Goal: Task Accomplishment & Management: Complete application form

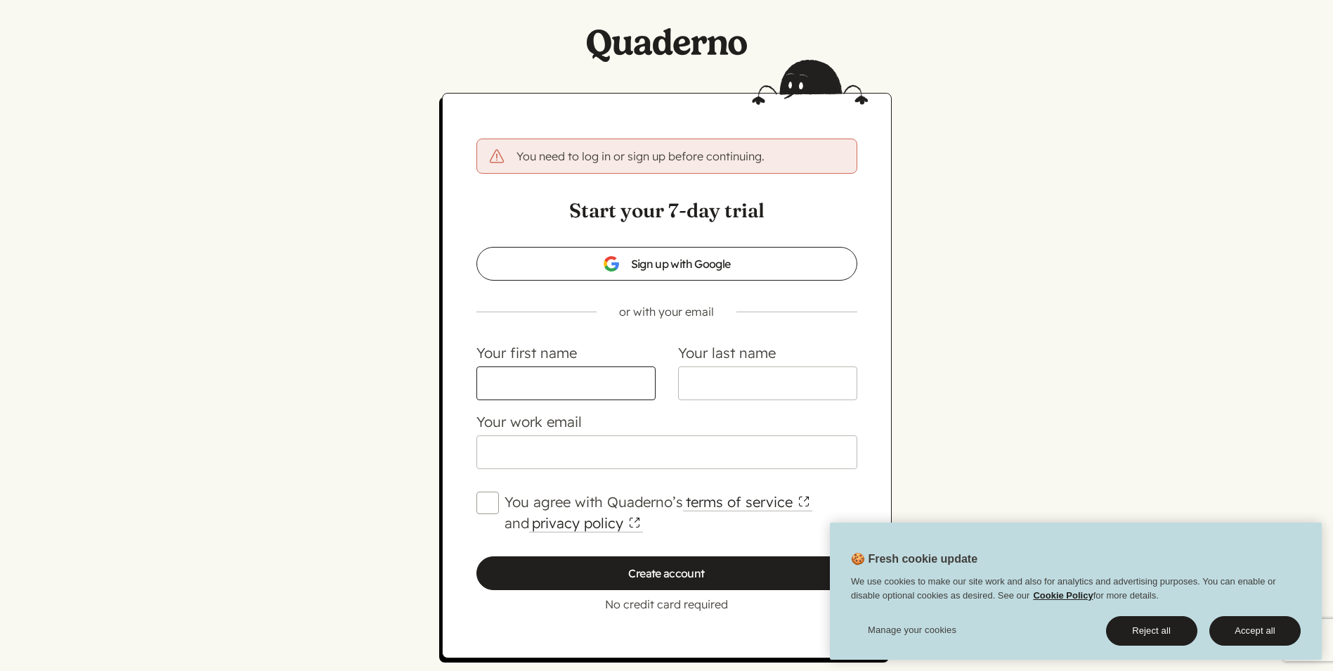
click at [546, 383] on input "Your first name" at bounding box center [566, 383] width 179 height 34
type input "[PERSON_NAME]"
type input "[PERSON_NAME][EMAIL_ADDRESS][DOMAIN_NAME]"
click at [397, 432] on div "You need to log in or sign up before continuing. Start your 7-day trial Sign up…" at bounding box center [667, 408] width 1012 height 631
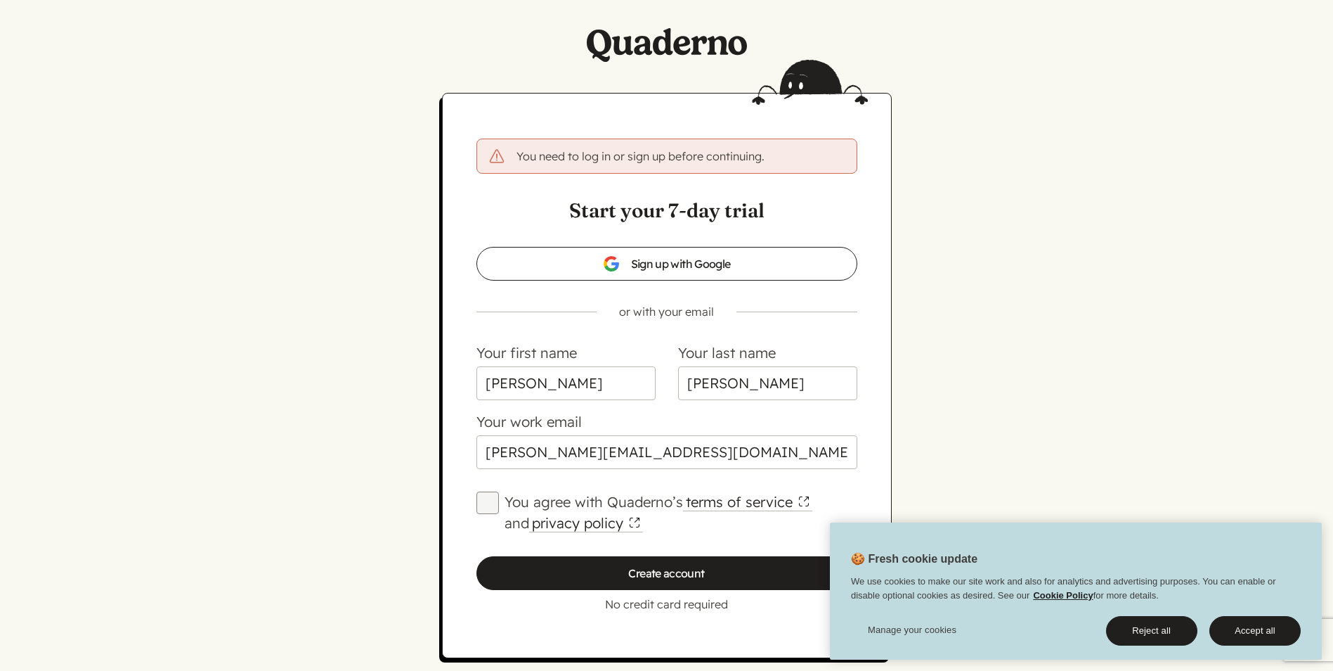
click at [485, 500] on input "You agree with Quaderno’s terms of service and privacy policy" at bounding box center [488, 502] width 22 height 22
checkbox input "true"
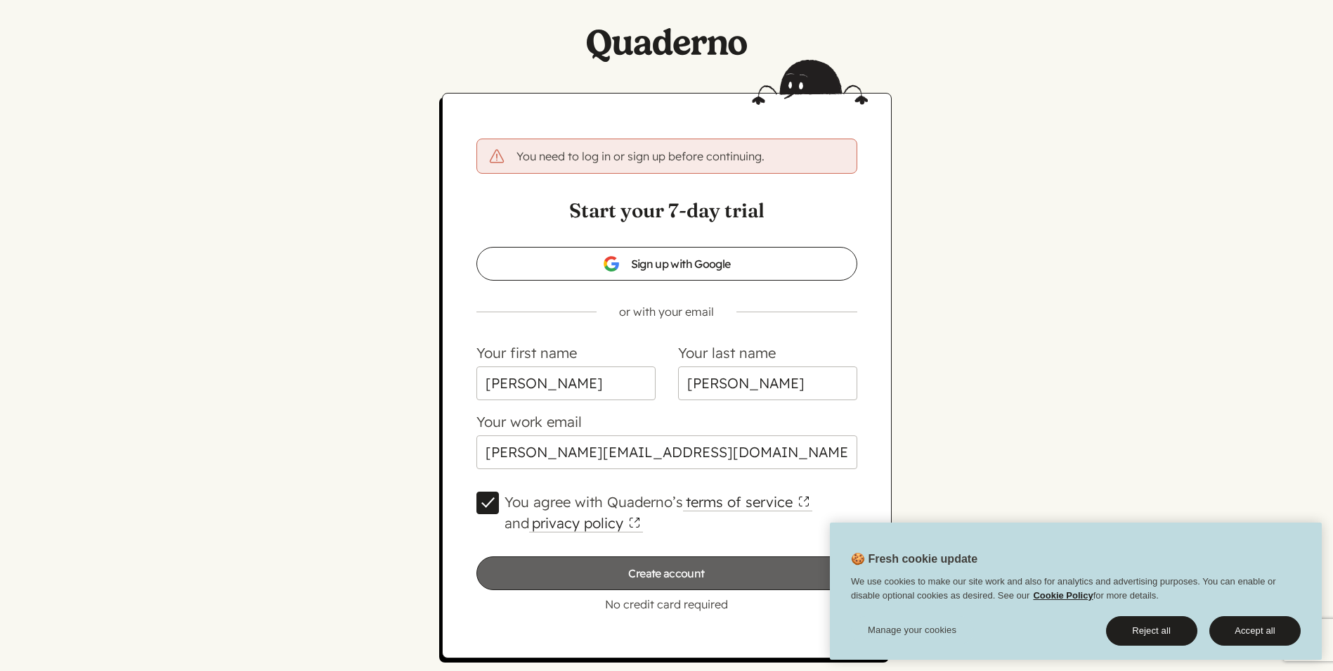
click at [635, 576] on input "Create account" at bounding box center [667, 573] width 381 height 34
type input "Please wait…"
